Goal: Task Accomplishment & Management: Complete application form

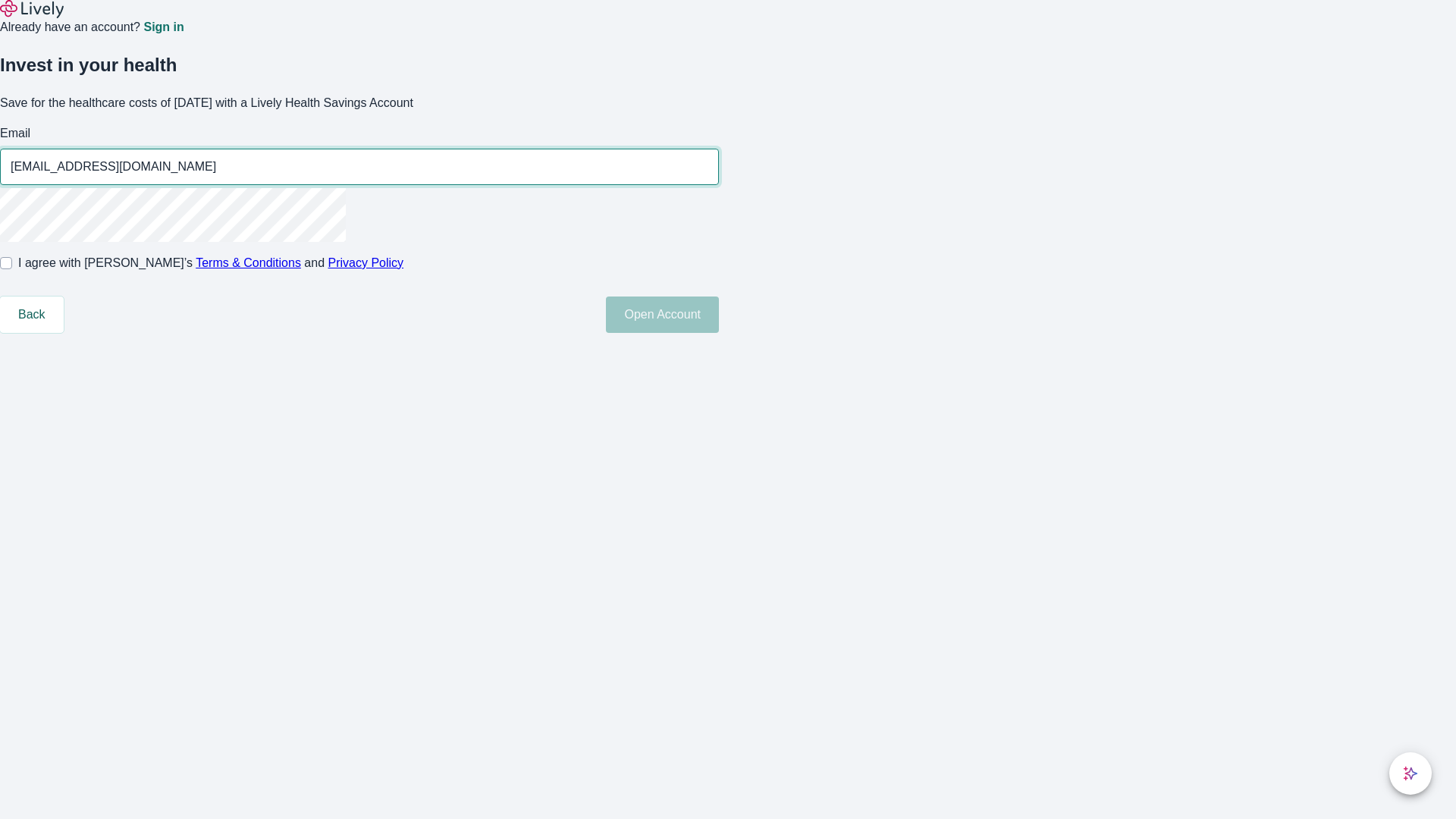
type input "[EMAIL_ADDRESS][DOMAIN_NAME]"
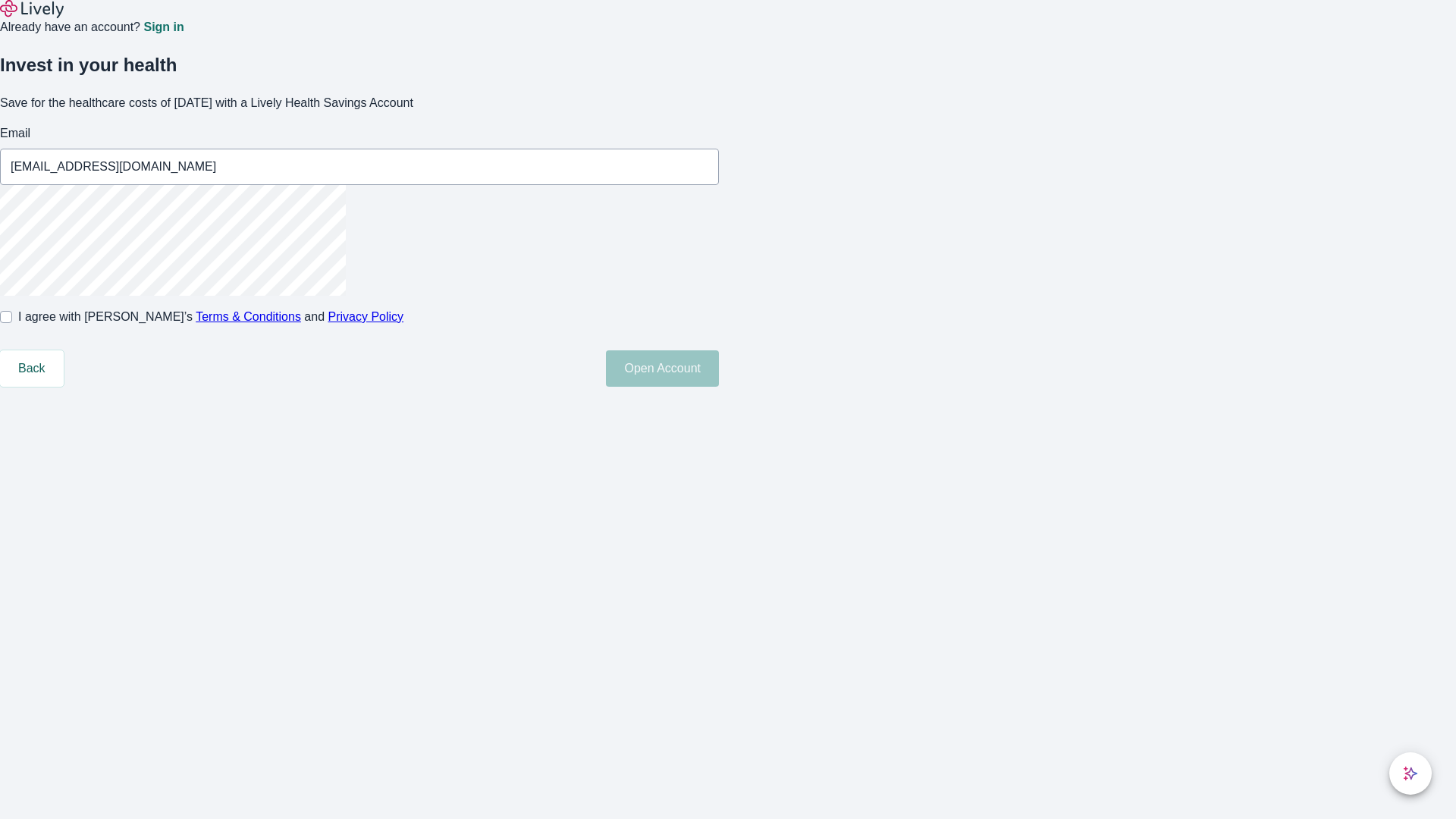
click at [12, 323] on input "I agree with Lively’s Terms & Conditions and Privacy Policy" at bounding box center [5, 316] width 12 height 12
checkbox input "true"
click at [718, 387] on button "Open Account" at bounding box center [663, 368] width 113 height 37
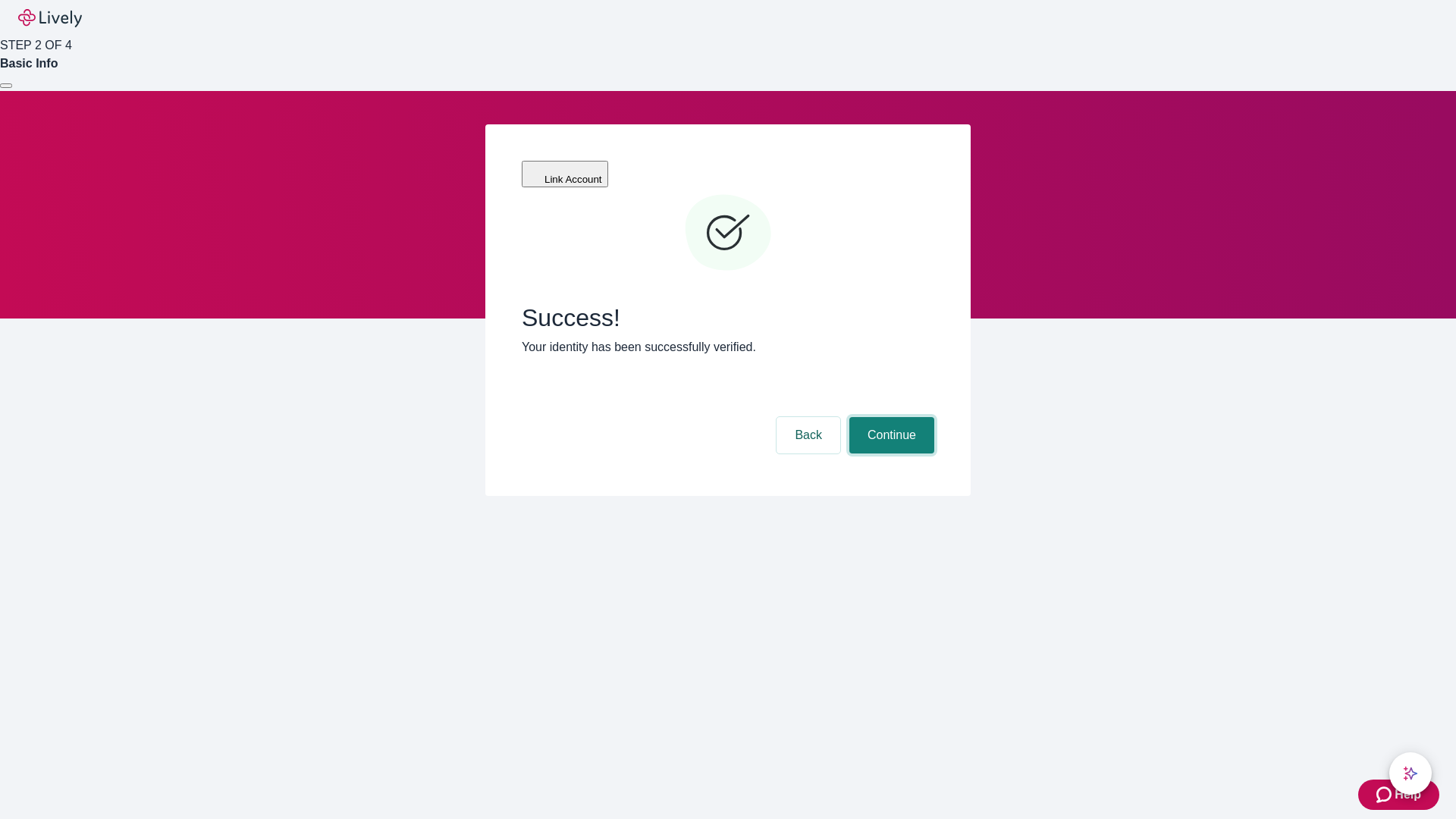
click at [889, 417] on button "Continue" at bounding box center [891, 435] width 85 height 37
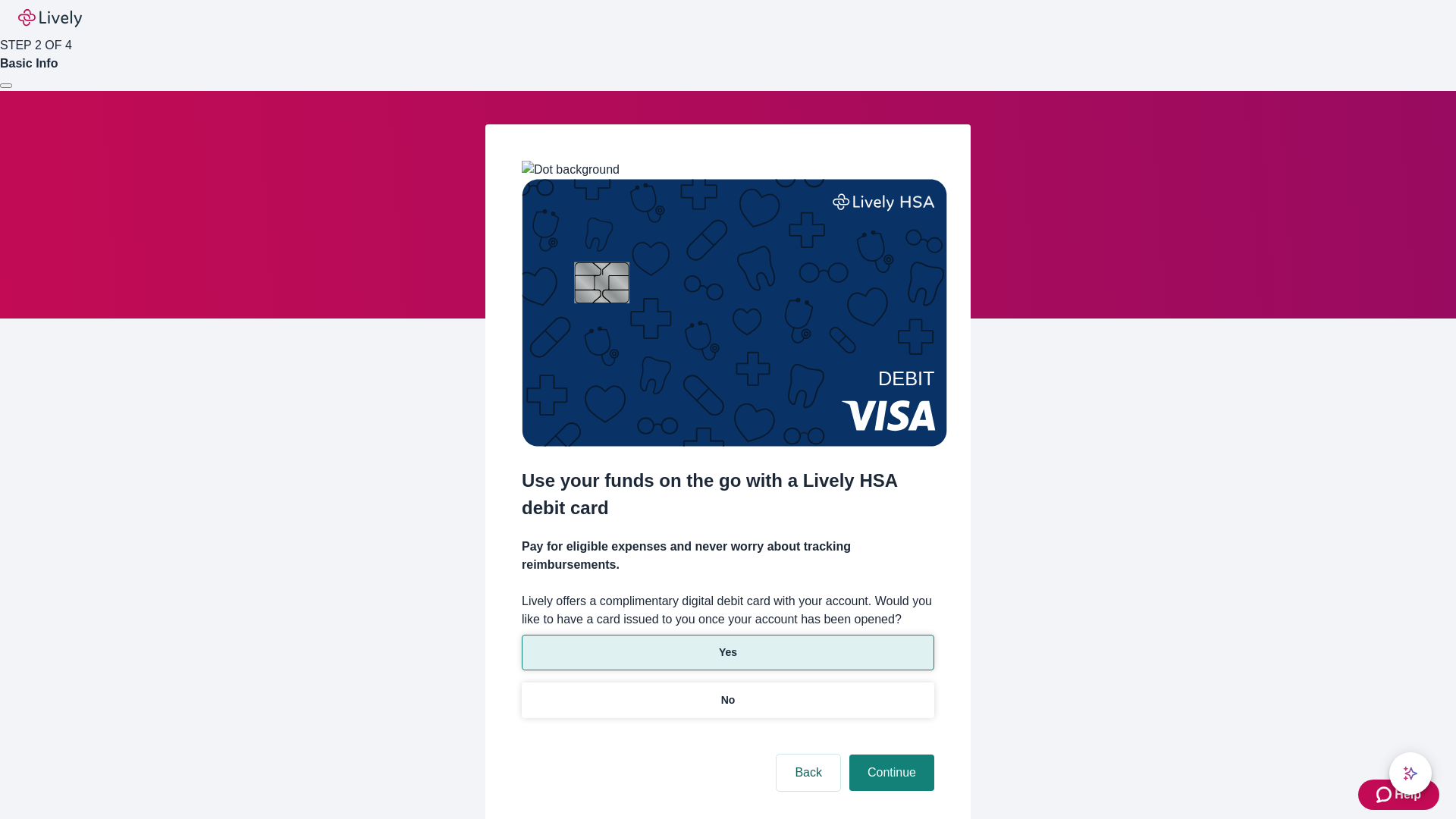
click at [728, 644] on p "Yes" at bounding box center [728, 652] width 18 height 16
click at [889, 754] on button "Continue" at bounding box center [891, 772] width 85 height 37
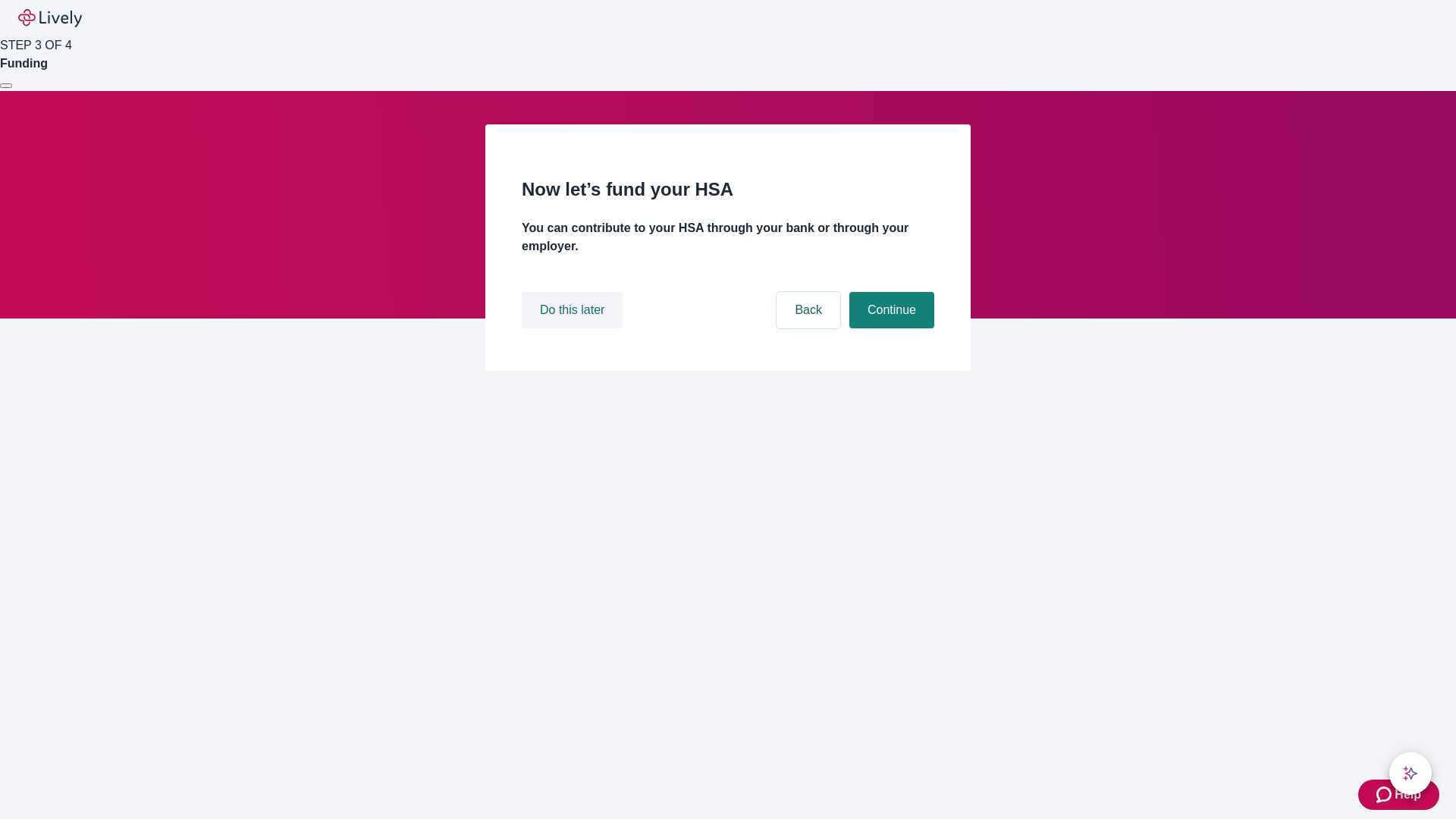
click at [574, 328] on button "Do this later" at bounding box center [572, 310] width 101 height 37
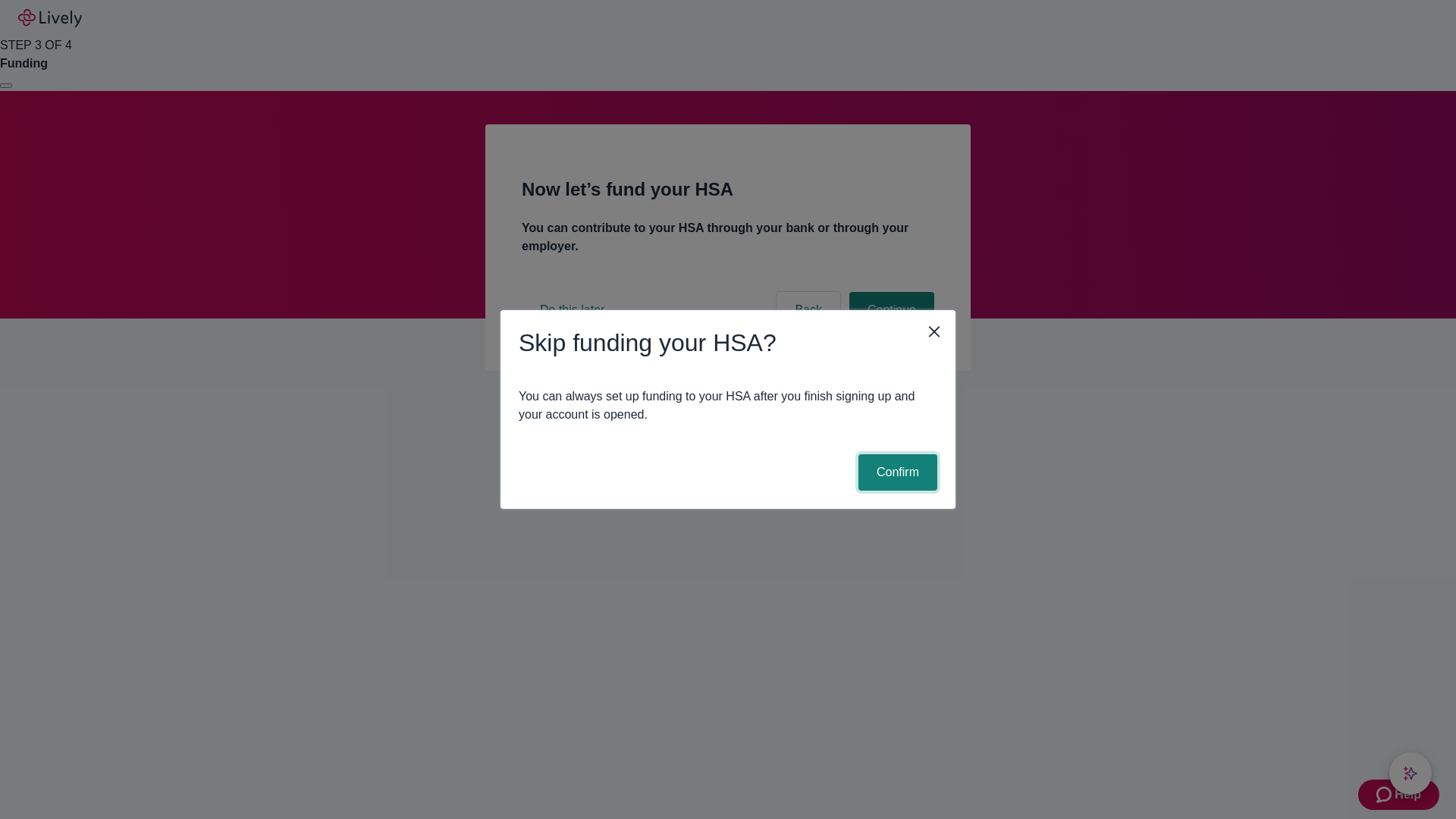
click at [896, 473] on button "Confirm" at bounding box center [898, 473] width 79 height 37
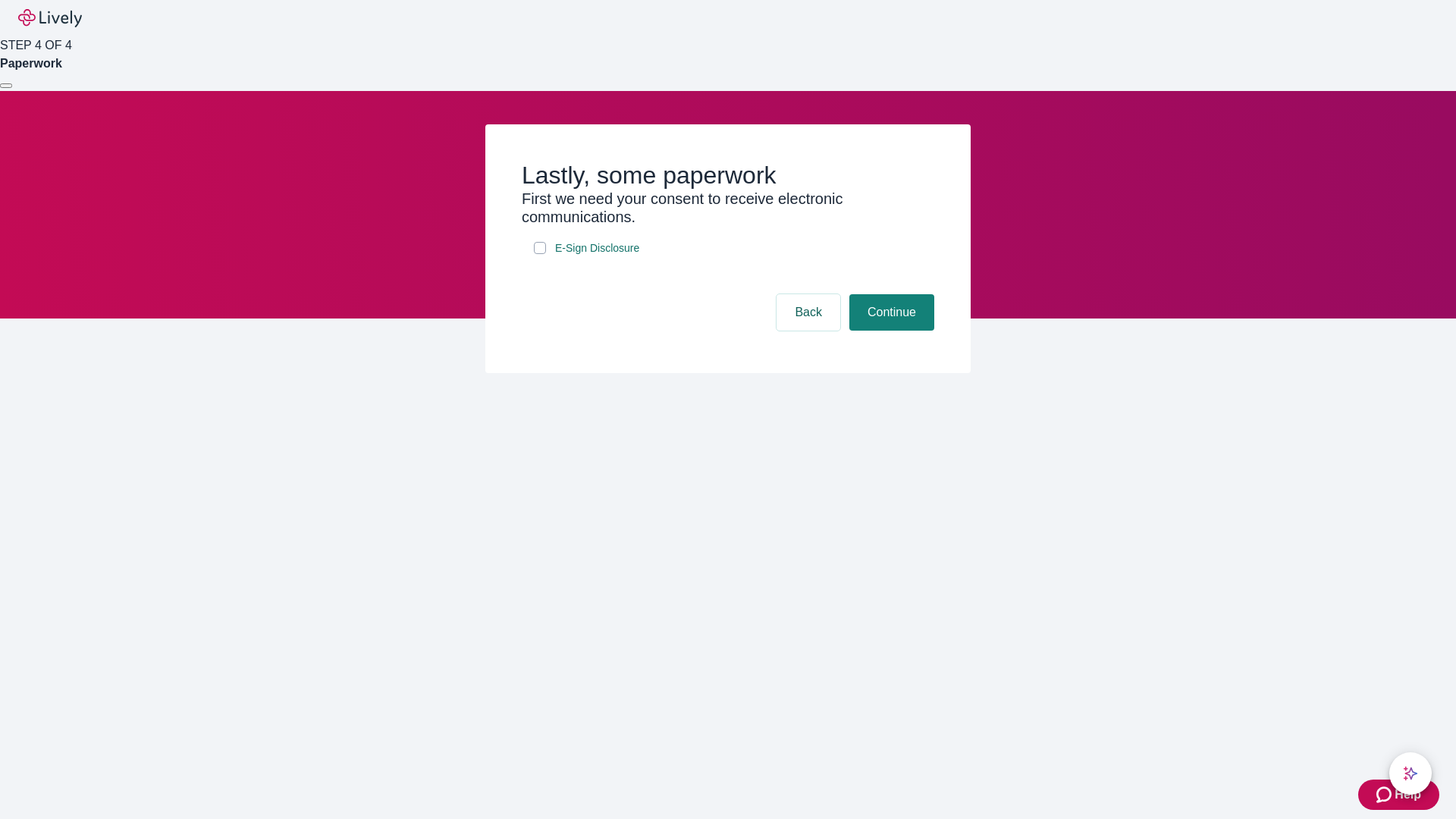
click at [540, 254] on input "E-Sign Disclosure" at bounding box center [539, 248] width 12 height 12
checkbox input "true"
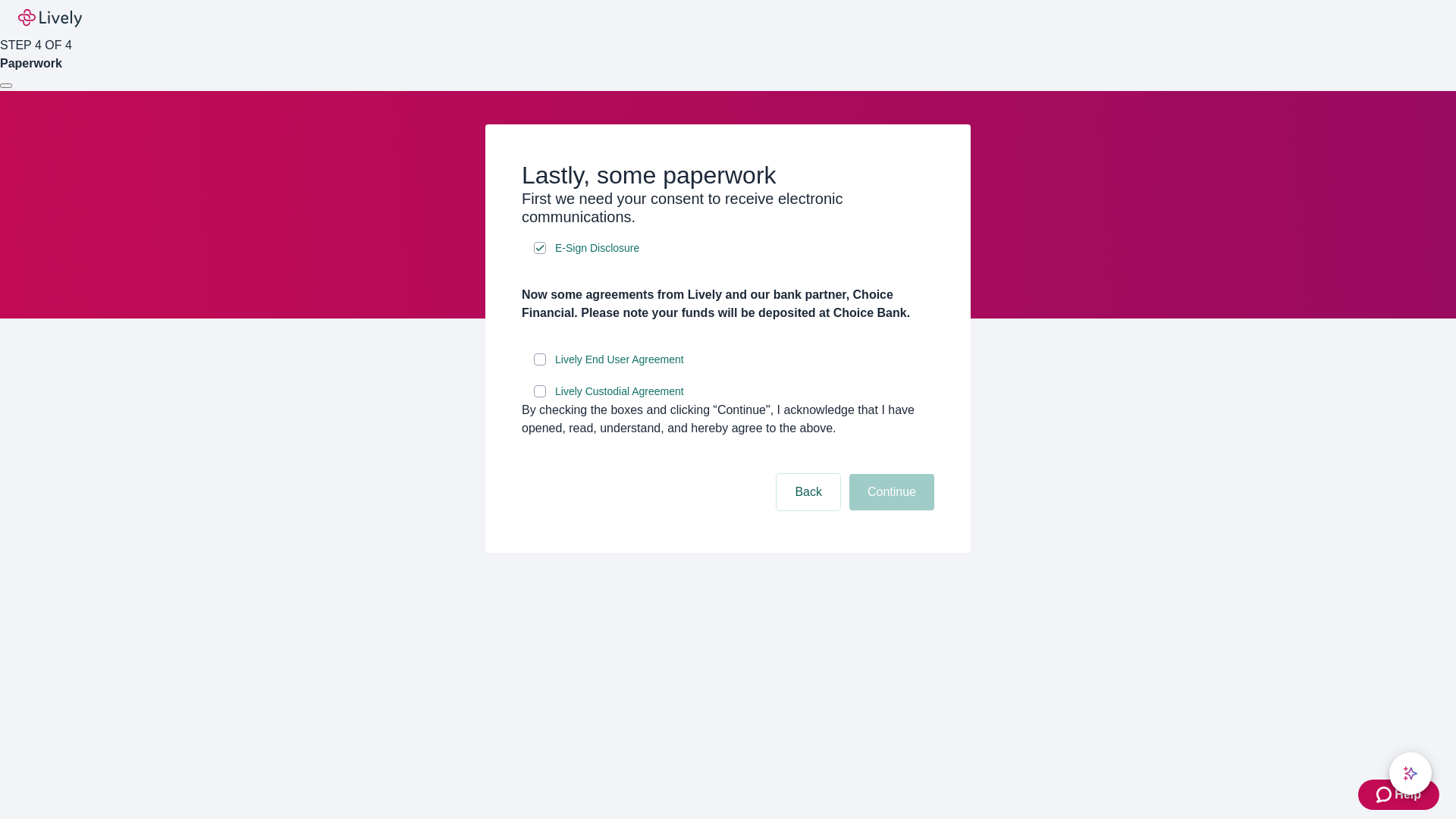
click at [540, 366] on input "Lively End User Agreement" at bounding box center [539, 359] width 12 height 12
checkbox input "true"
click at [540, 398] on input "Lively Custodial Agreement" at bounding box center [539, 390] width 12 height 12
checkbox input "true"
click at [889, 510] on button "Continue" at bounding box center [891, 493] width 85 height 37
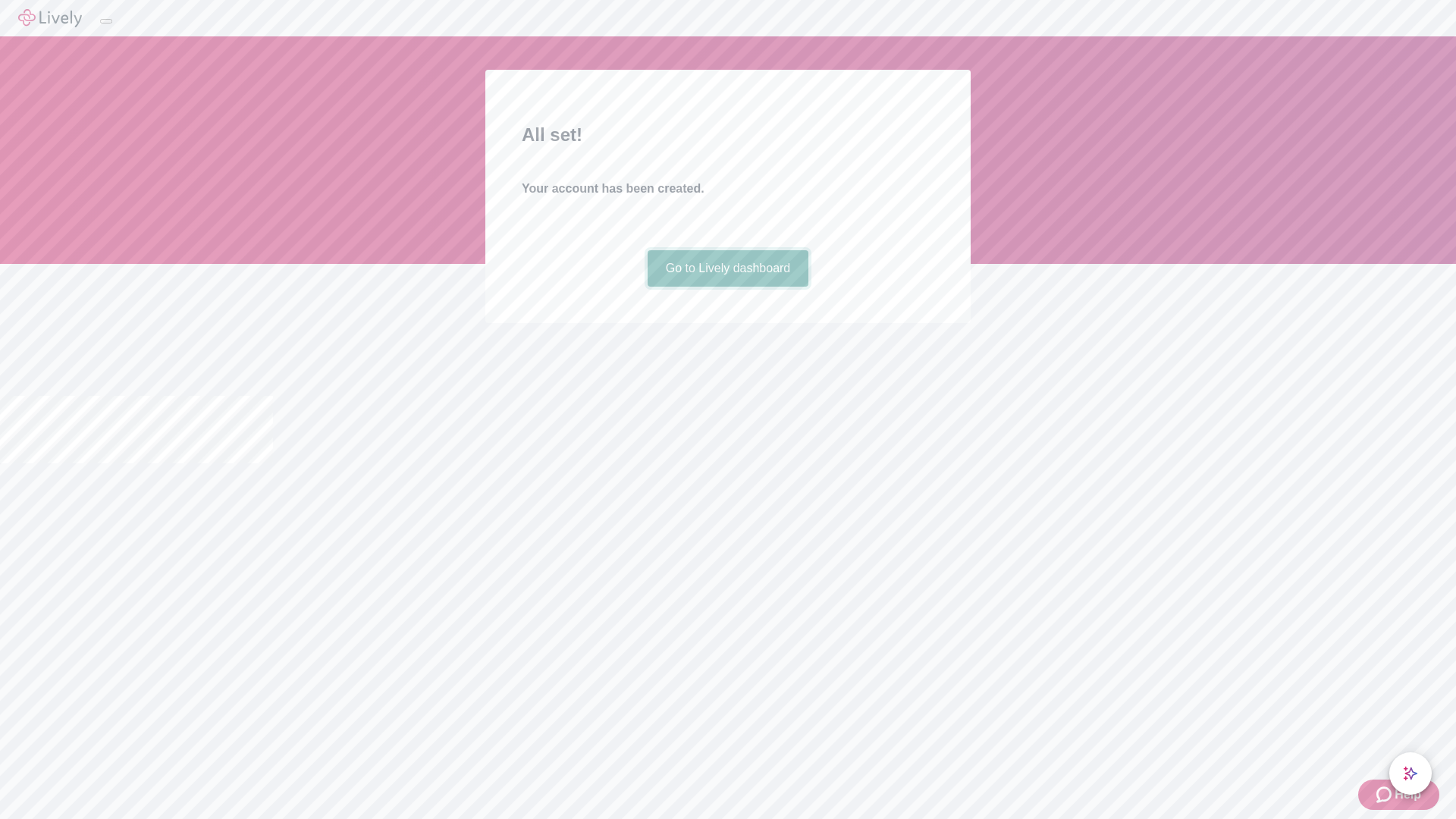
click at [728, 287] on link "Go to Lively dashboard" at bounding box center [728, 269] width 162 height 37
